Goal: Task Accomplishment & Management: Manage account settings

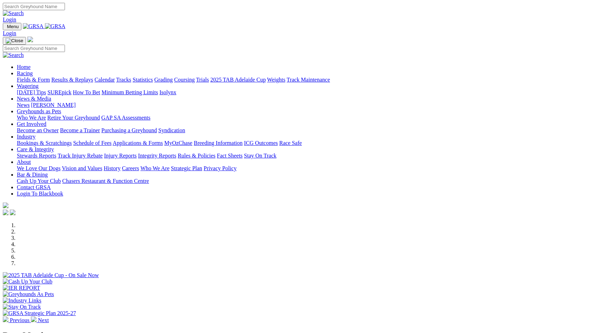
click at [93, 77] on link "Results & Replays" at bounding box center [72, 80] width 42 height 6
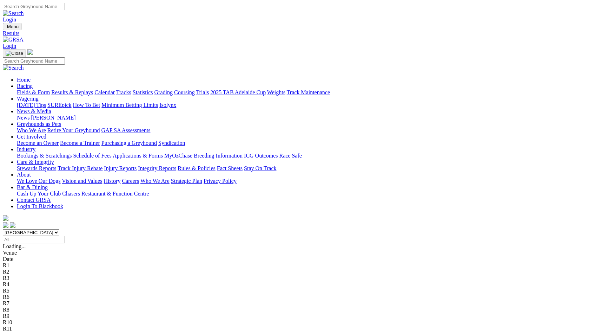
click at [173, 89] on link "Grading" at bounding box center [164, 92] width 18 height 6
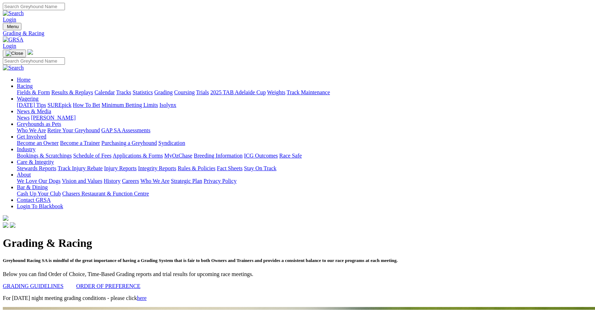
click at [195, 89] on link "Coursing" at bounding box center [184, 92] width 21 height 6
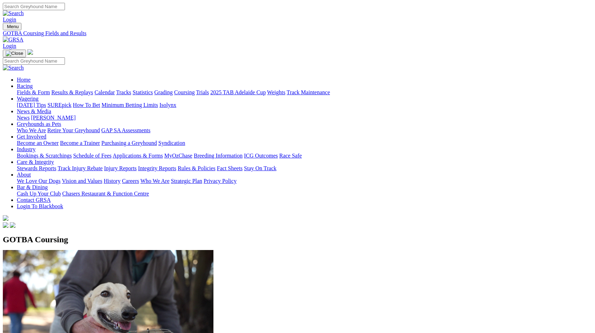
click at [302, 152] on link "Race Safe" at bounding box center [290, 155] width 22 height 6
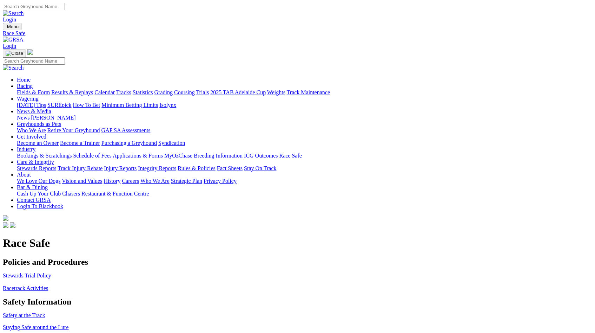
click at [278, 152] on link "ICG Outcomes" at bounding box center [261, 155] width 34 height 6
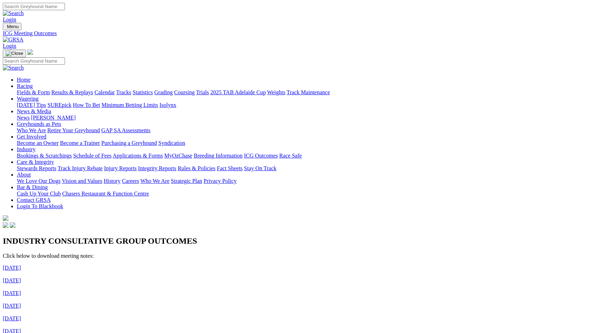
click at [163, 152] on link "Applications & Forms" at bounding box center [138, 155] width 50 height 6
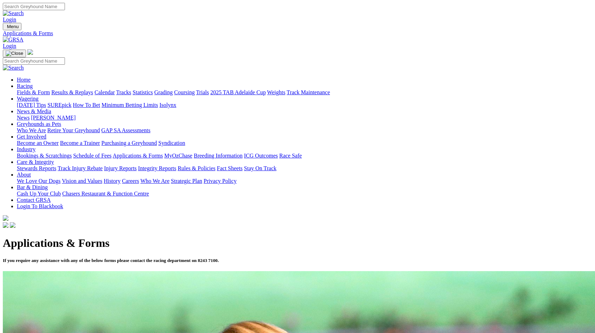
click at [54, 159] on link "Care & Integrity" at bounding box center [35, 162] width 37 height 6
click at [278, 152] on link "ICG Outcomes" at bounding box center [261, 155] width 34 height 6
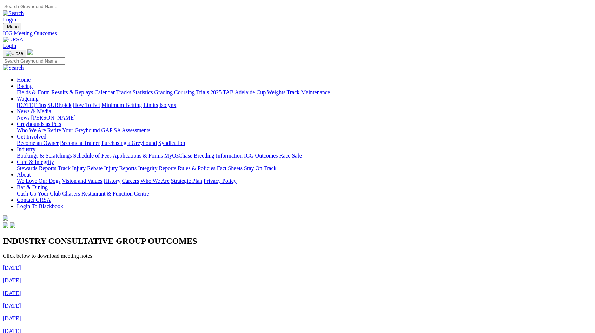
click at [16, 17] on link "Login" at bounding box center [9, 20] width 13 height 6
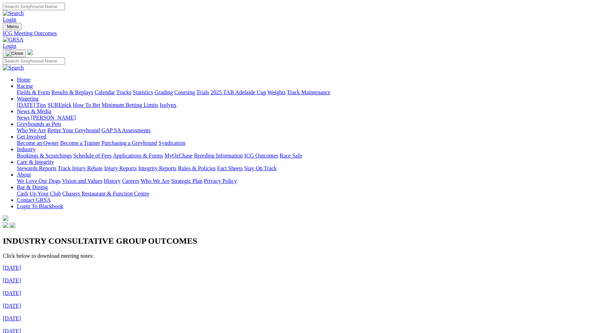
type input "jake.vassallo@grsa.com.au"
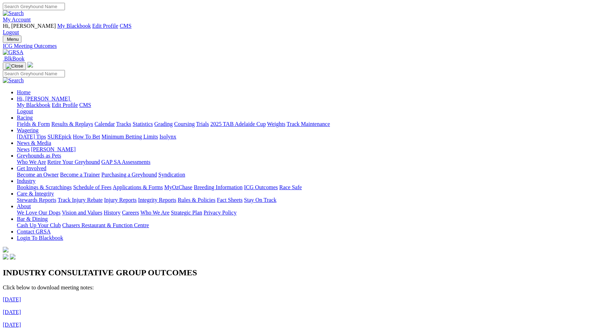
click at [31, 17] on link "My Account" at bounding box center [17, 20] width 28 height 6
